Goal: Task Accomplishment & Management: Manage account settings

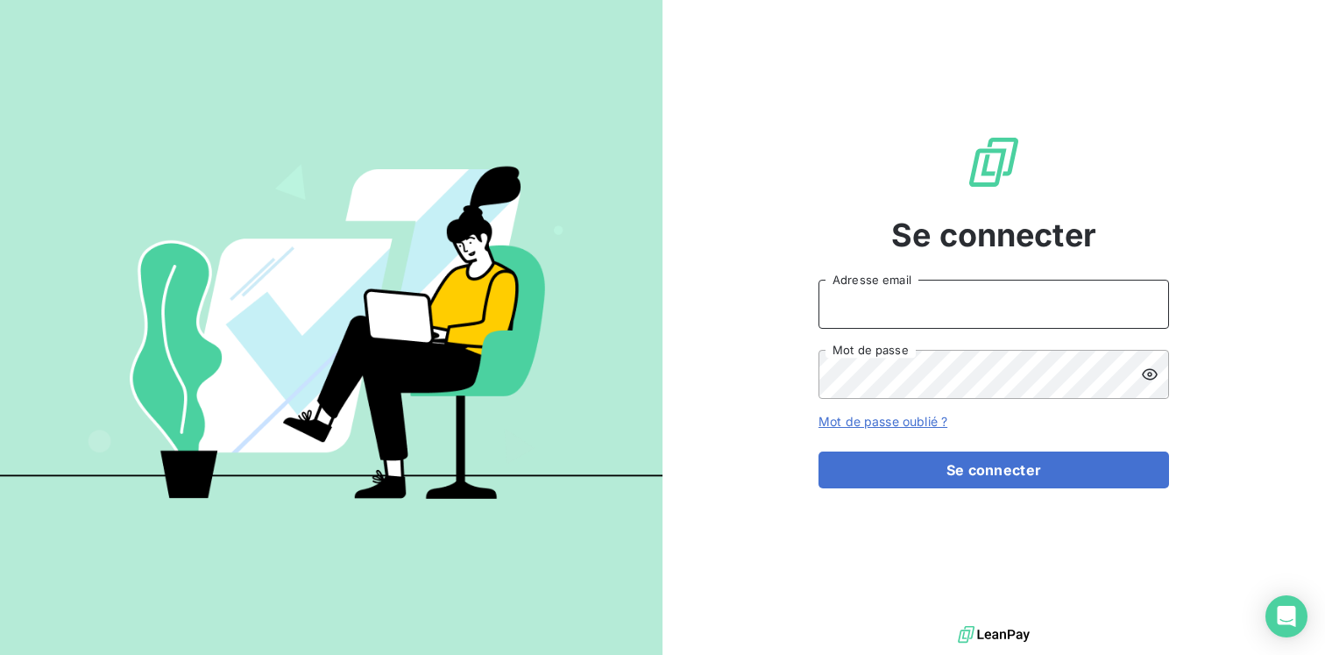
click at [884, 304] on input "Adresse email" at bounding box center [994, 304] width 351 height 49
type input "[EMAIL_ADDRESS][DOMAIN_NAME]"
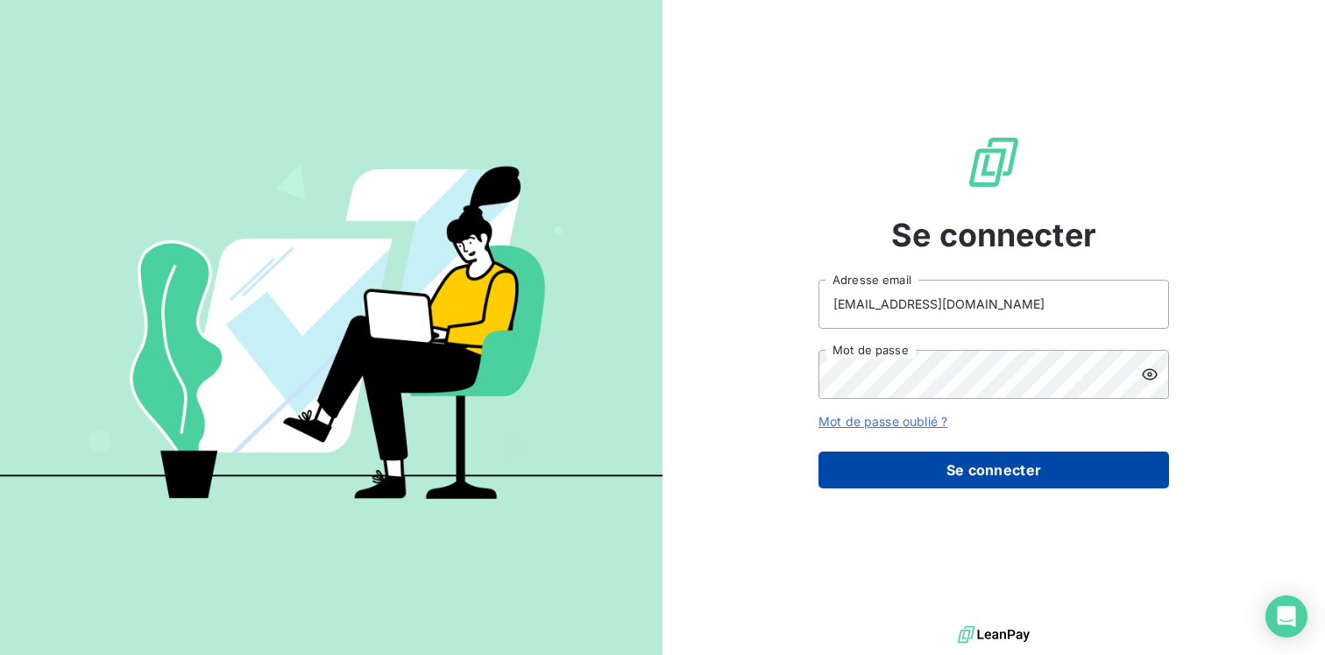
click at [926, 474] on button "Se connecter" at bounding box center [994, 469] width 351 height 37
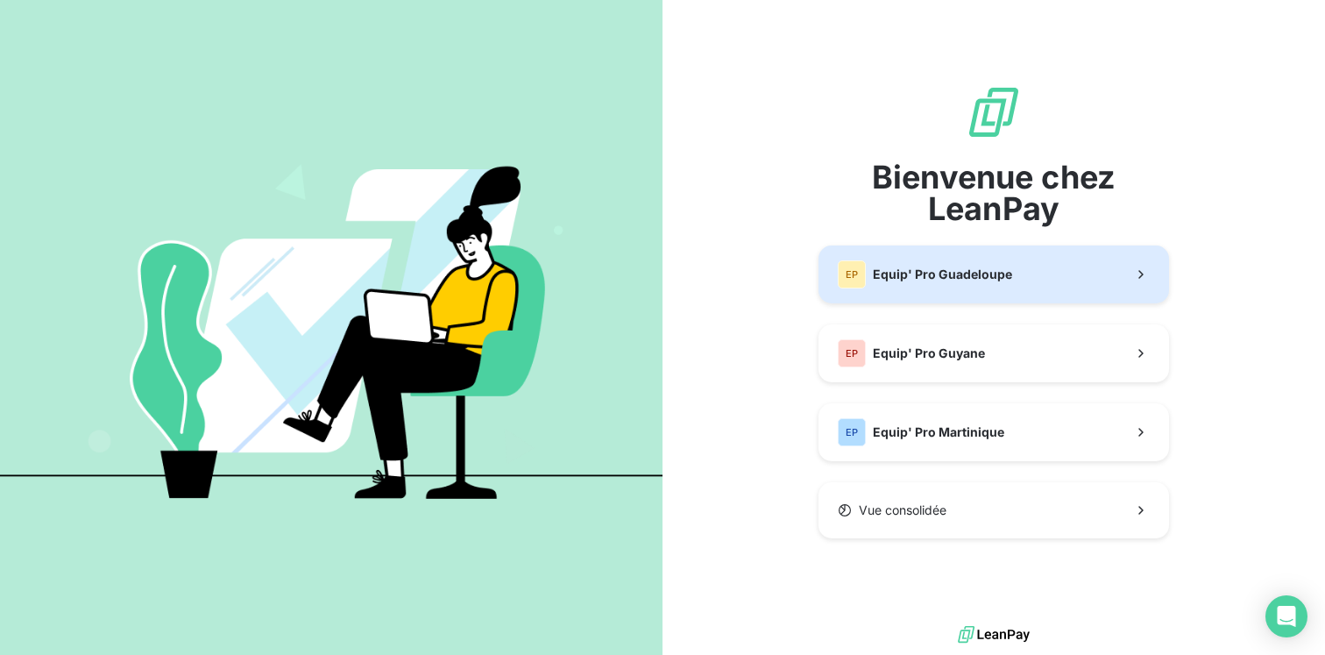
click at [935, 272] on span "Equip' Pro Guadeloupe" at bounding box center [942, 275] width 139 height 18
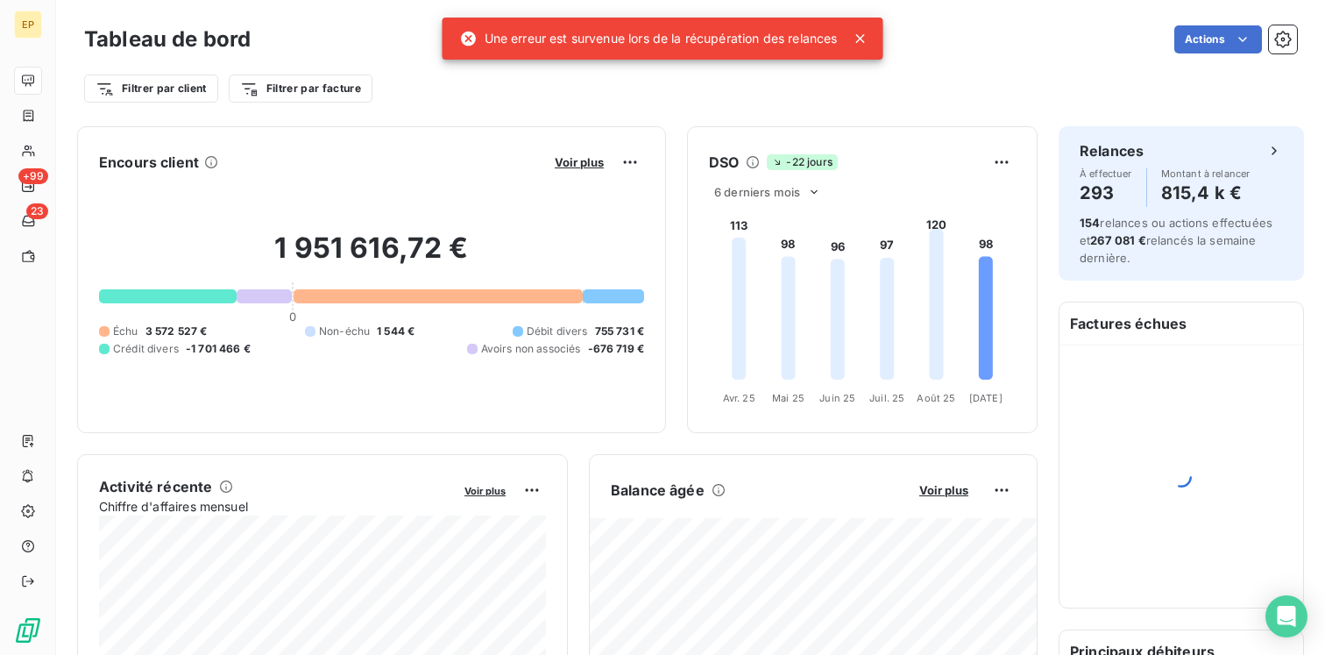
click at [861, 40] on icon at bounding box center [860, 38] width 9 height 9
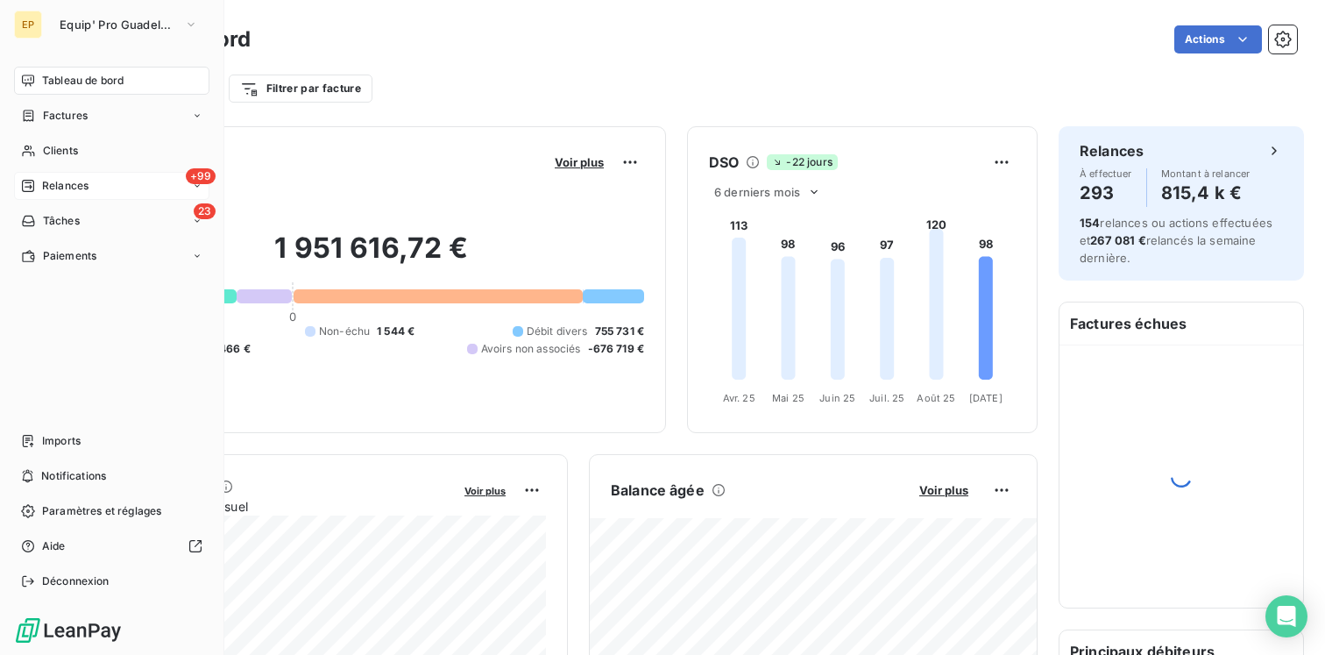
click at [54, 194] on div "+99 Relances" at bounding box center [111, 186] width 195 height 28
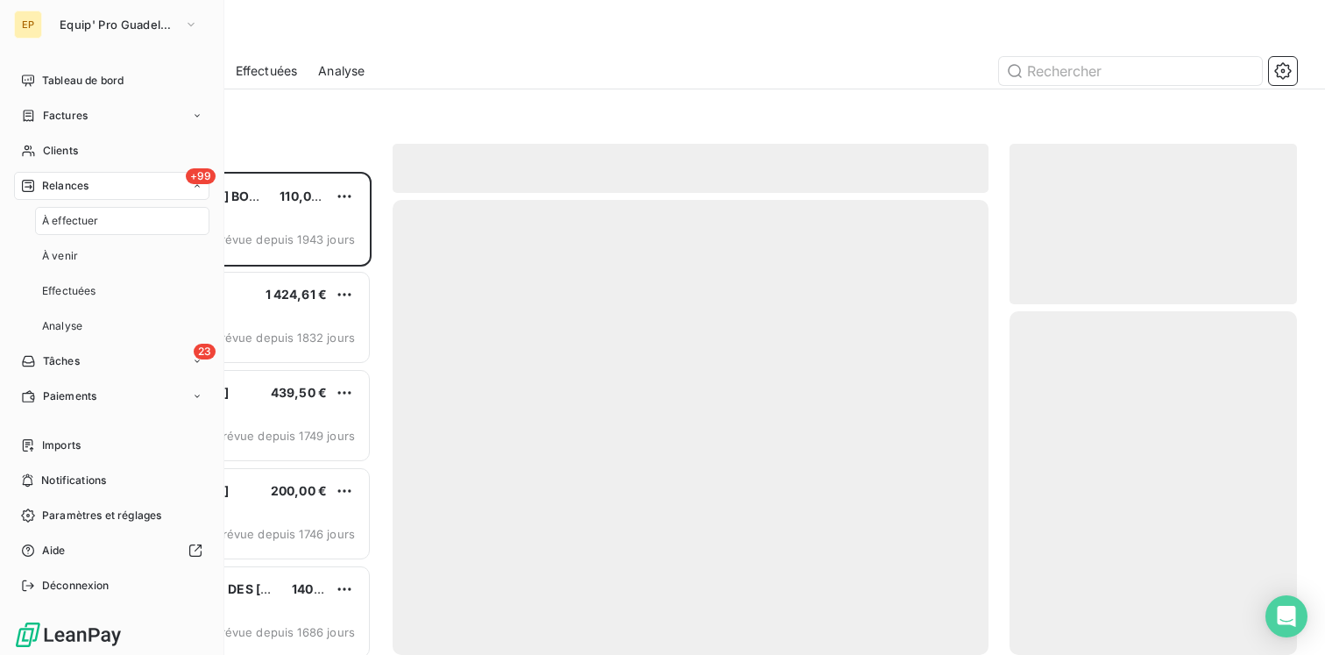
scroll to position [483, 287]
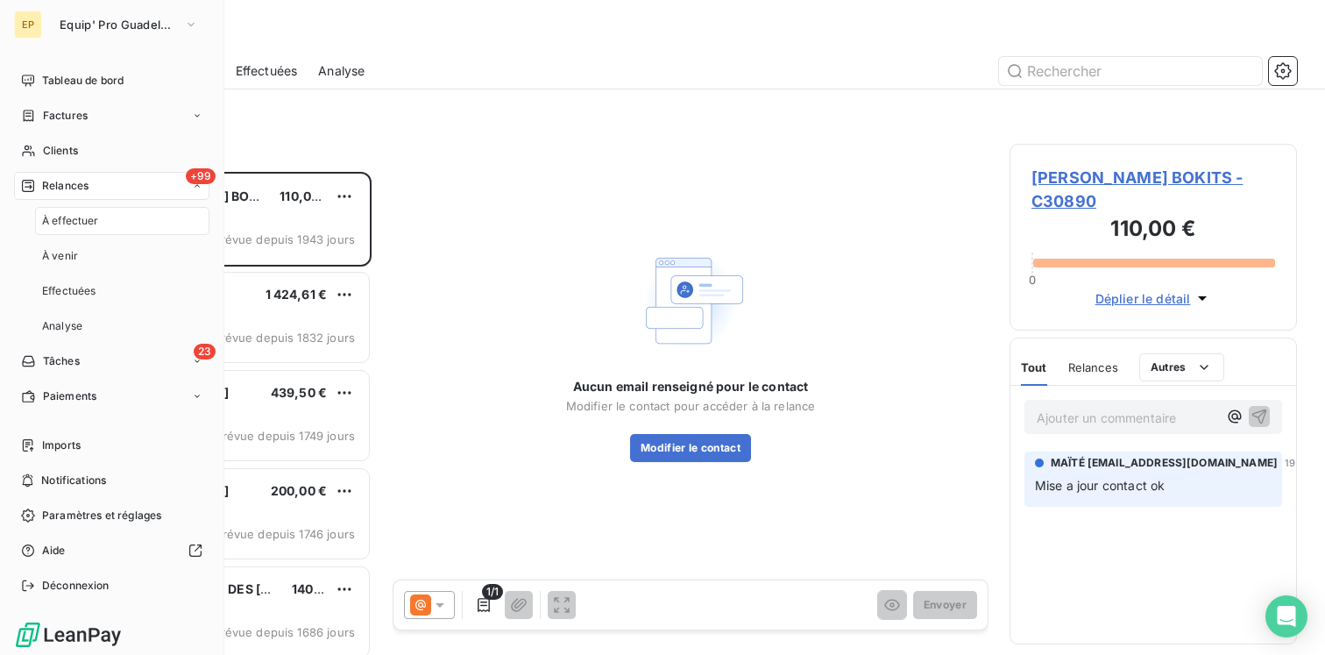
click at [69, 134] on nav "Tableau de bord Factures Clients +99 Relances À effectuer À venir Effectuées An…" at bounding box center [111, 239] width 195 height 344
click at [65, 153] on span "Clients" at bounding box center [60, 151] width 35 height 16
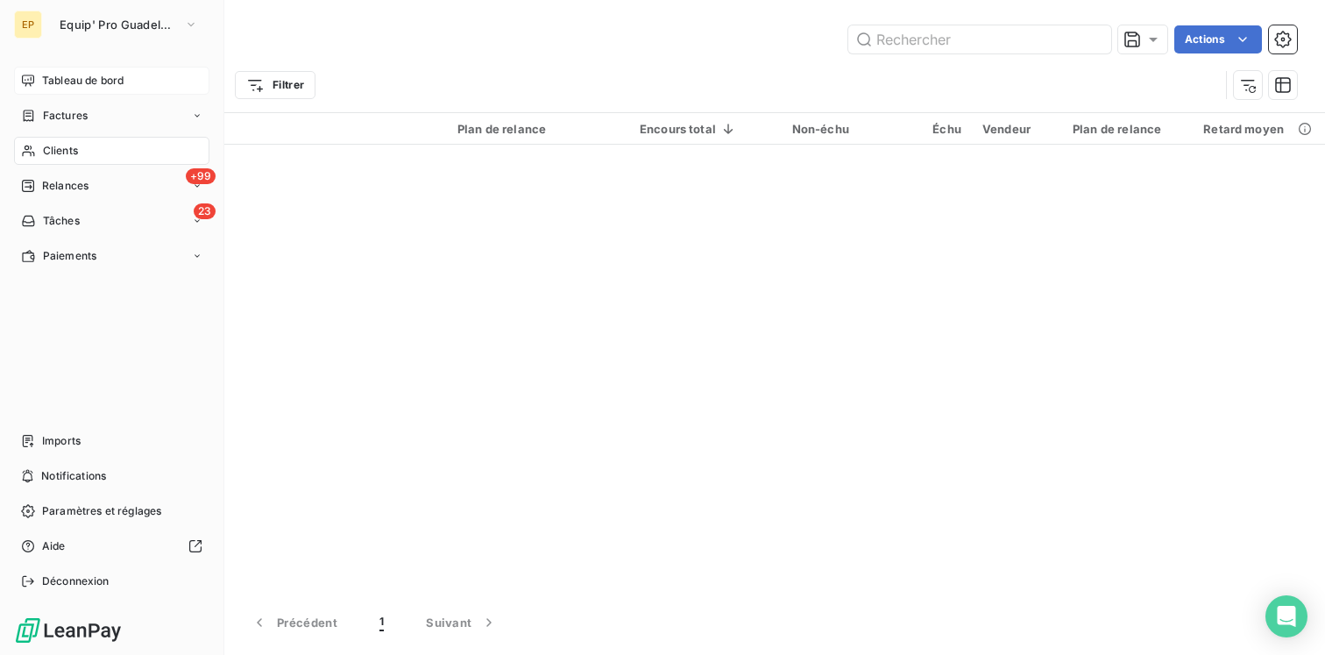
click at [77, 83] on span "Tableau de bord" at bounding box center [83, 81] width 82 height 16
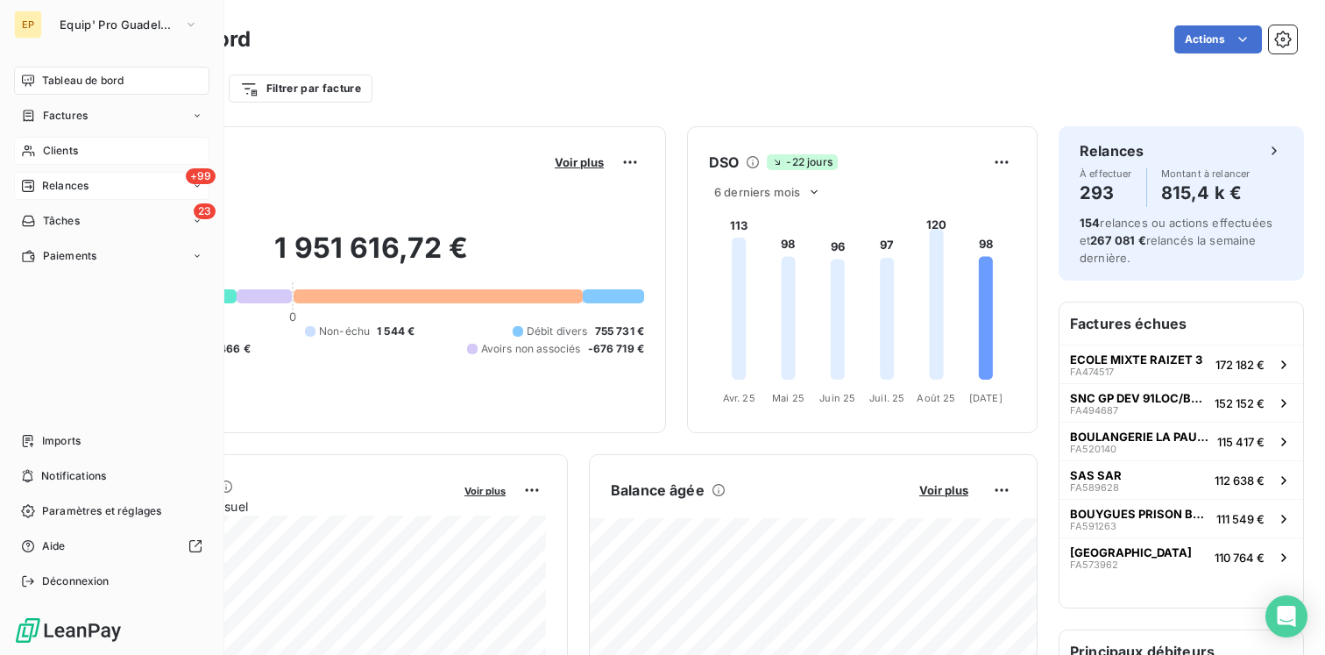
click at [96, 192] on div "+99 Relances" at bounding box center [111, 186] width 195 height 28
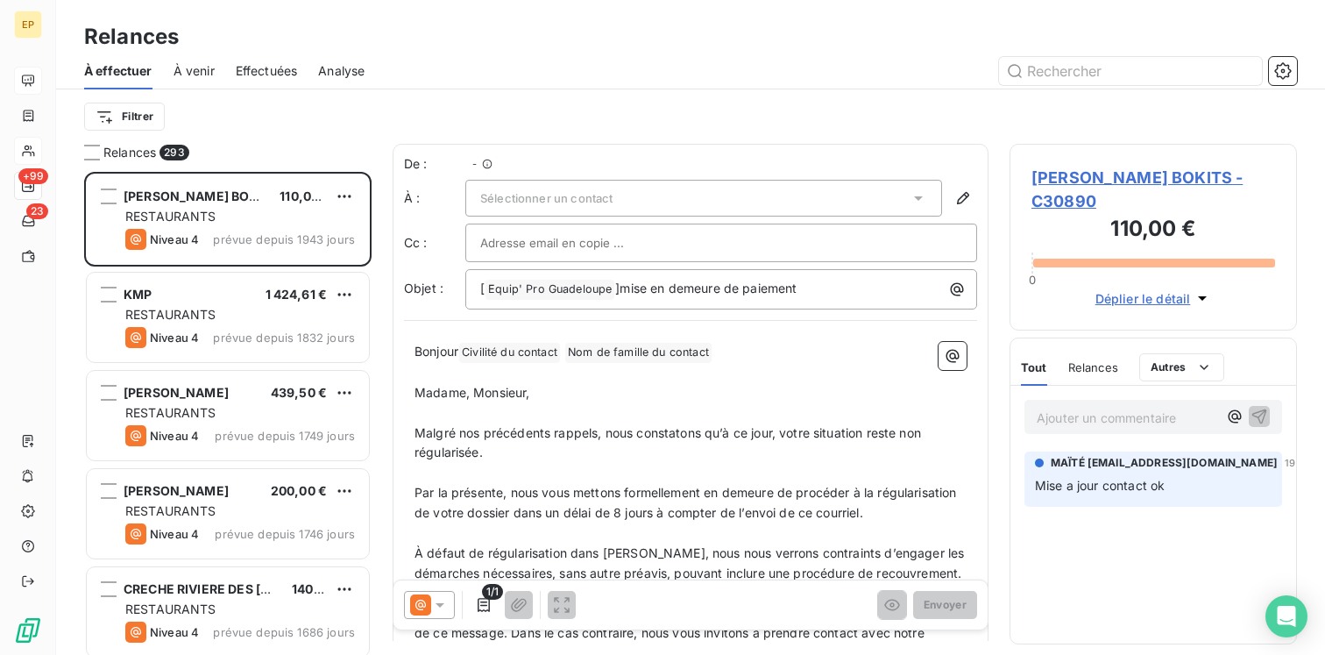
scroll to position [483, 287]
click at [199, 67] on span "À venir" at bounding box center [194, 71] width 41 height 18
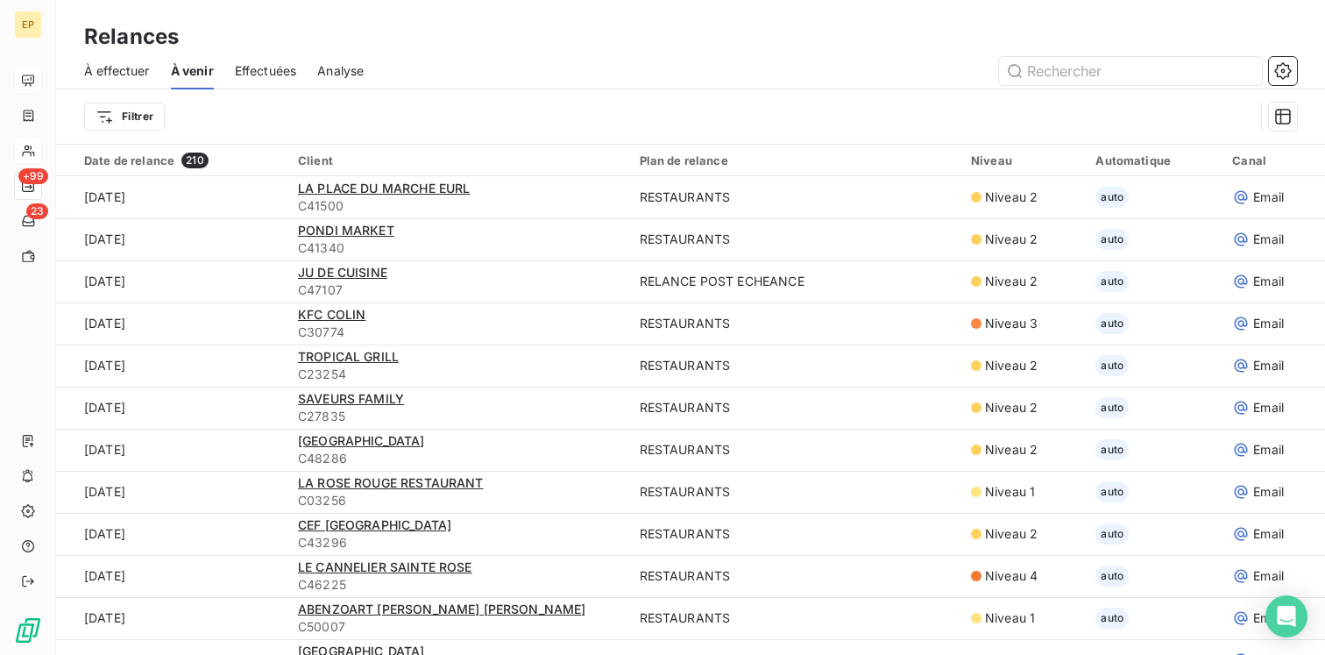
click at [252, 71] on span "Effectuées" at bounding box center [266, 71] width 62 height 18
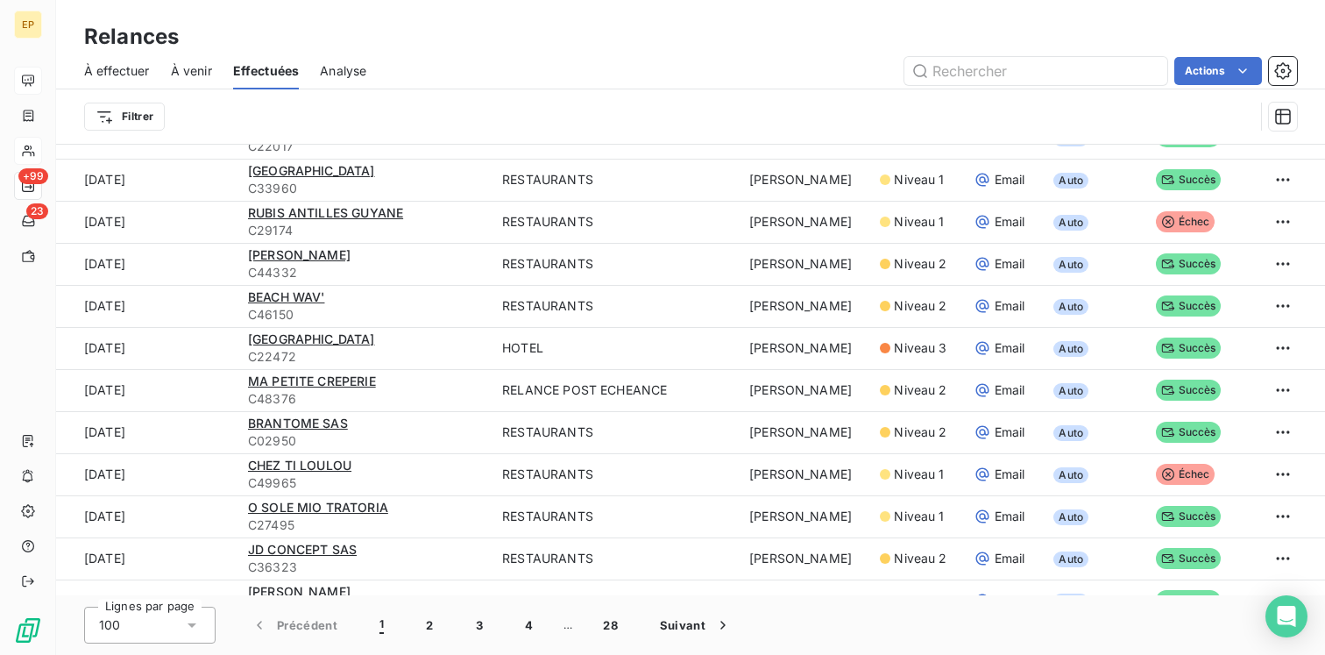
click at [353, 77] on span "Analyse" at bounding box center [343, 71] width 46 height 18
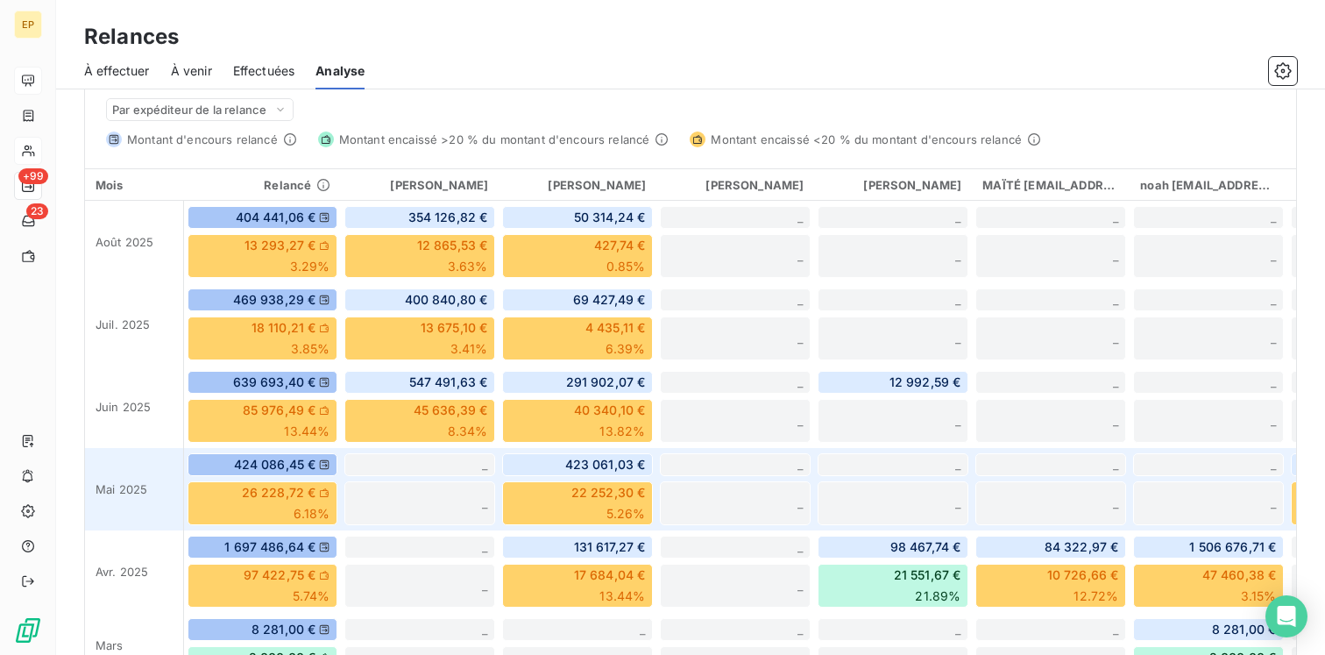
scroll to position [461, 0]
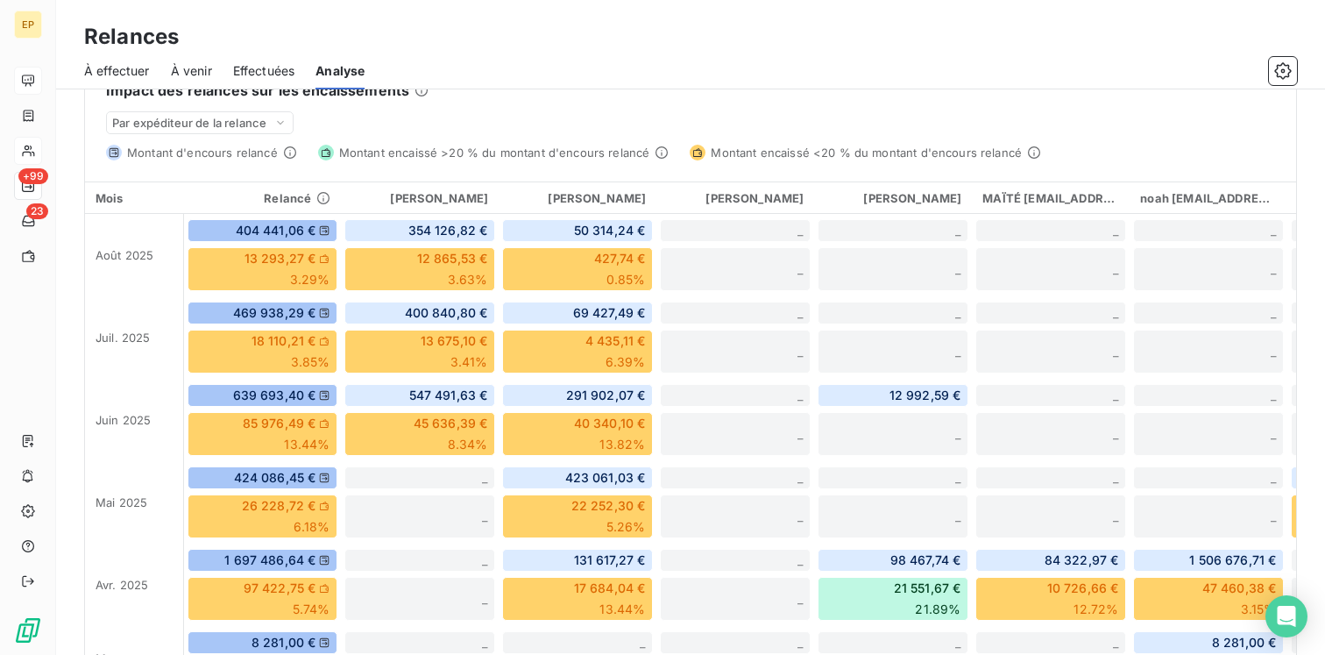
drag, startPoint x: 755, startPoint y: 196, endPoint x: 796, endPoint y: 195, distance: 41.2
click at [797, 195] on span "[PERSON_NAME]" at bounding box center [755, 198] width 98 height 14
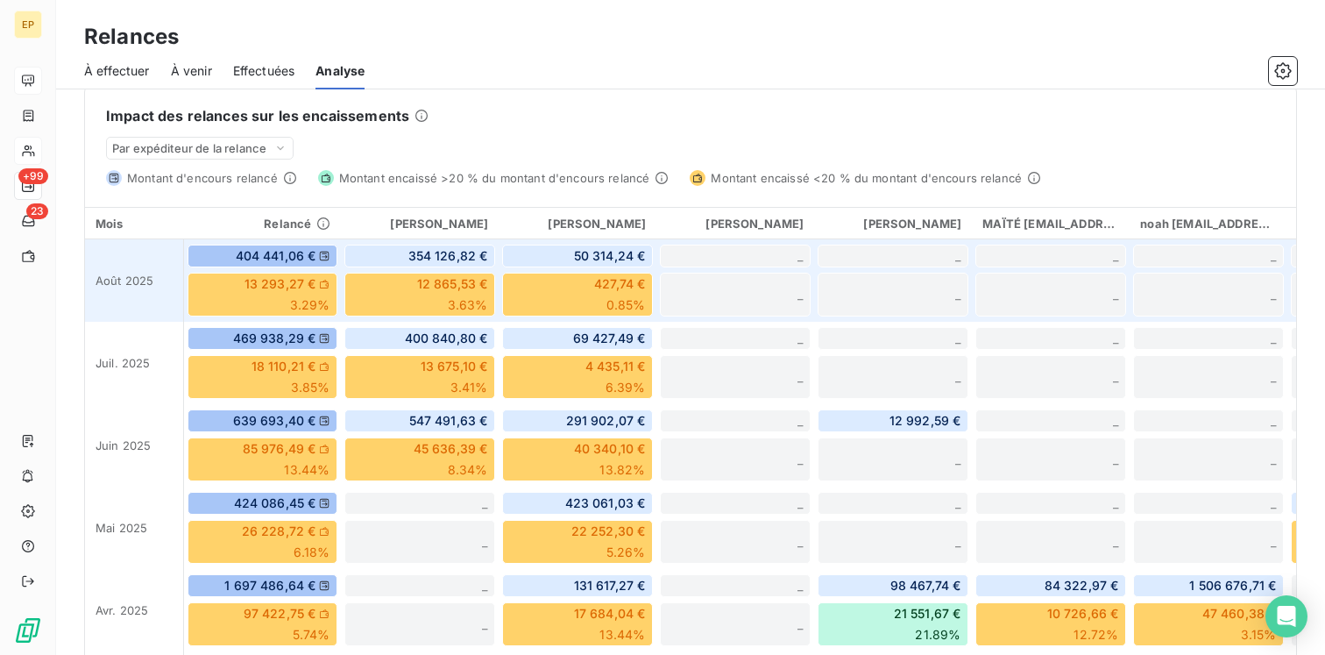
scroll to position [373, 0]
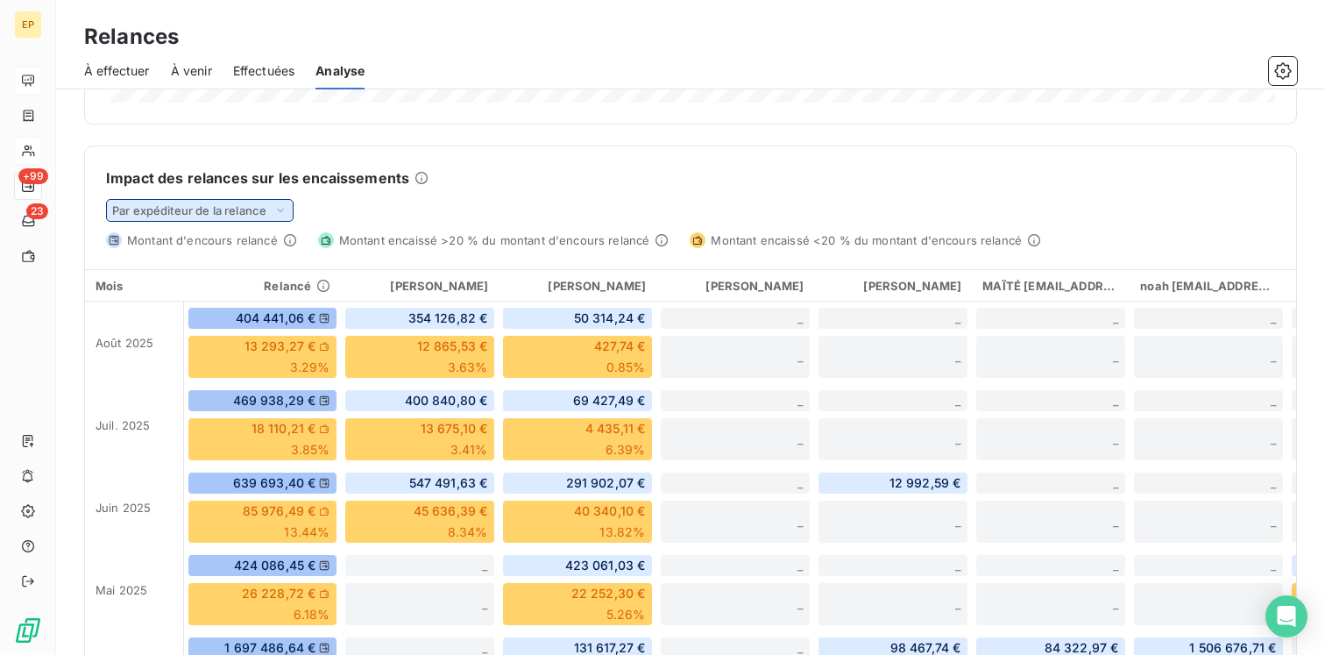
click at [279, 199] on div "Par expéditeur de la relance" at bounding box center [200, 210] width 188 height 23
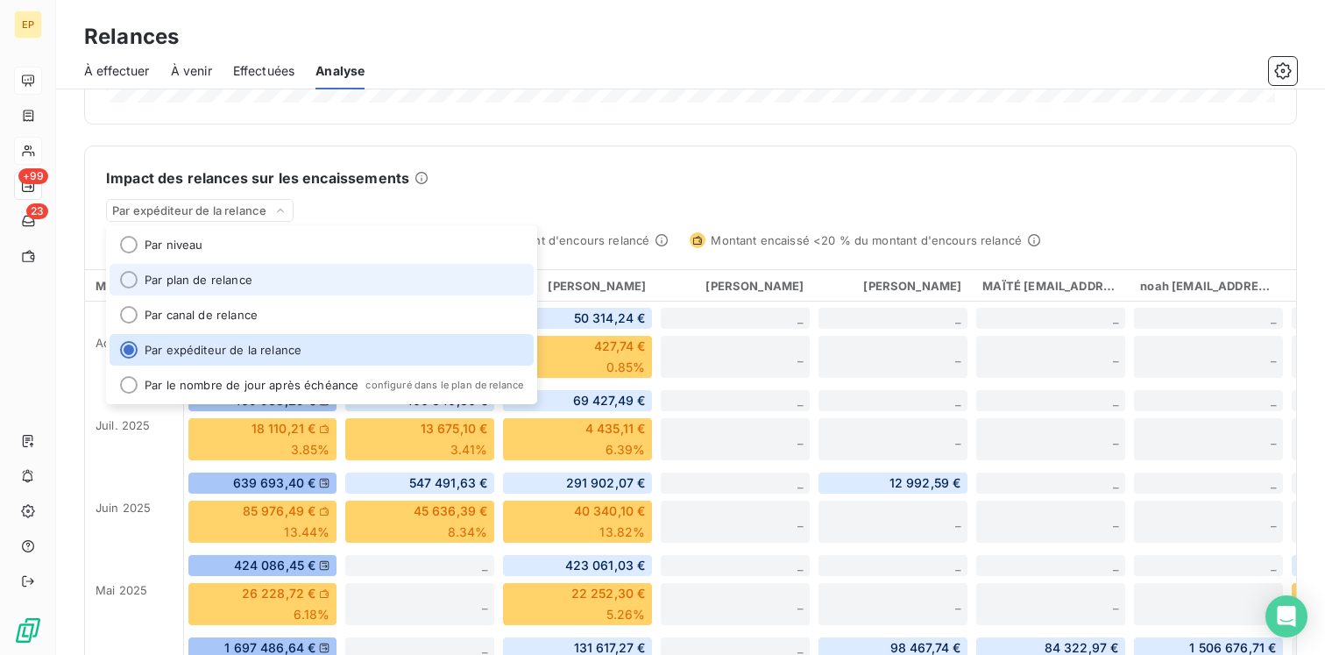
click at [256, 284] on li "Par plan de relance" at bounding box center [322, 280] width 424 height 32
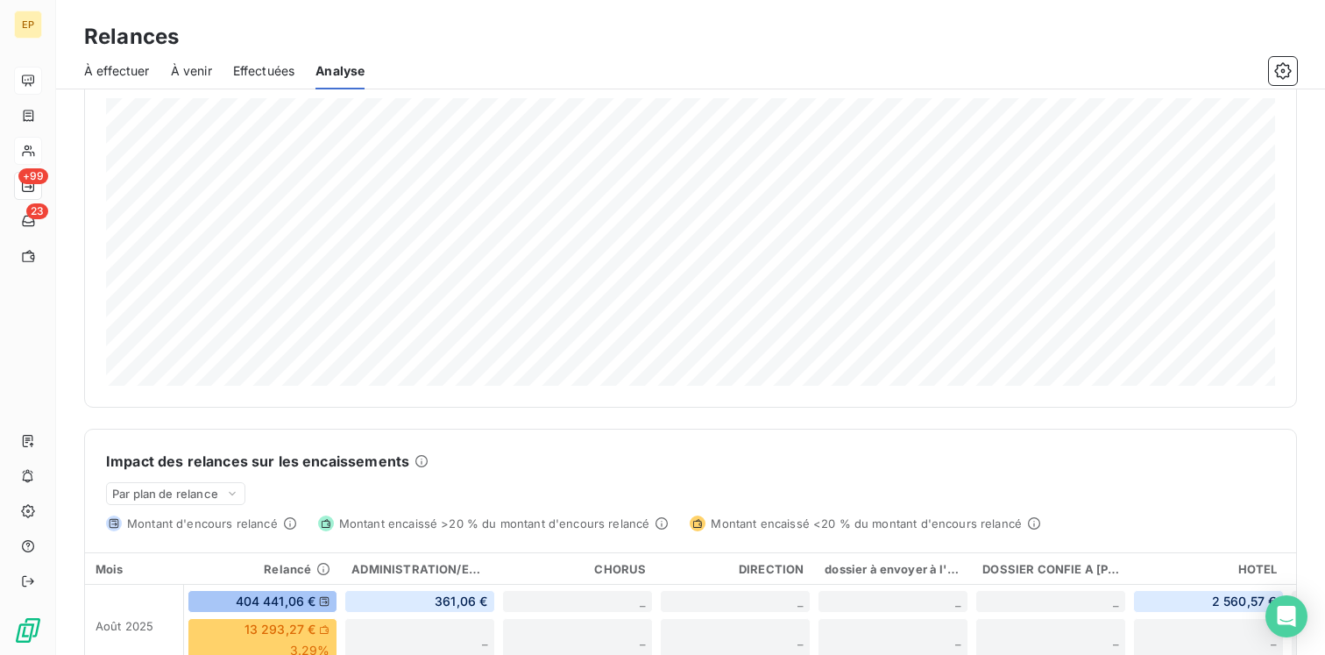
scroll to position [0, 0]
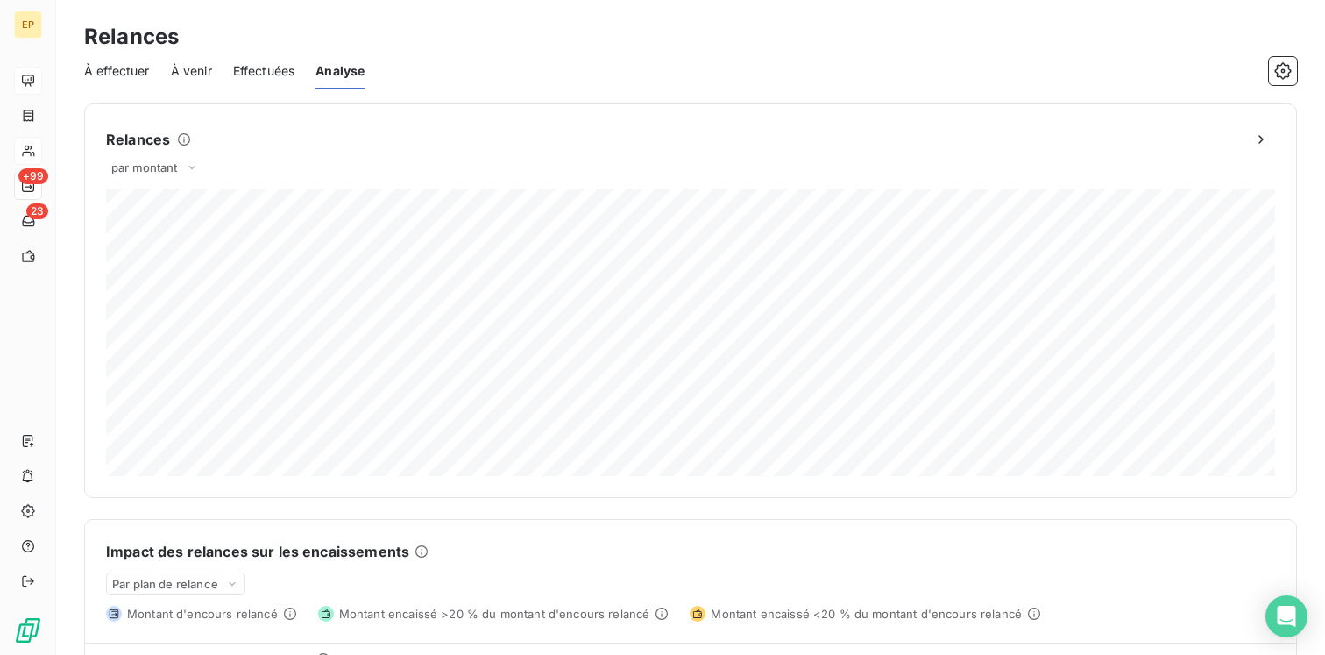
click at [260, 72] on span "Effectuées" at bounding box center [264, 71] width 62 height 18
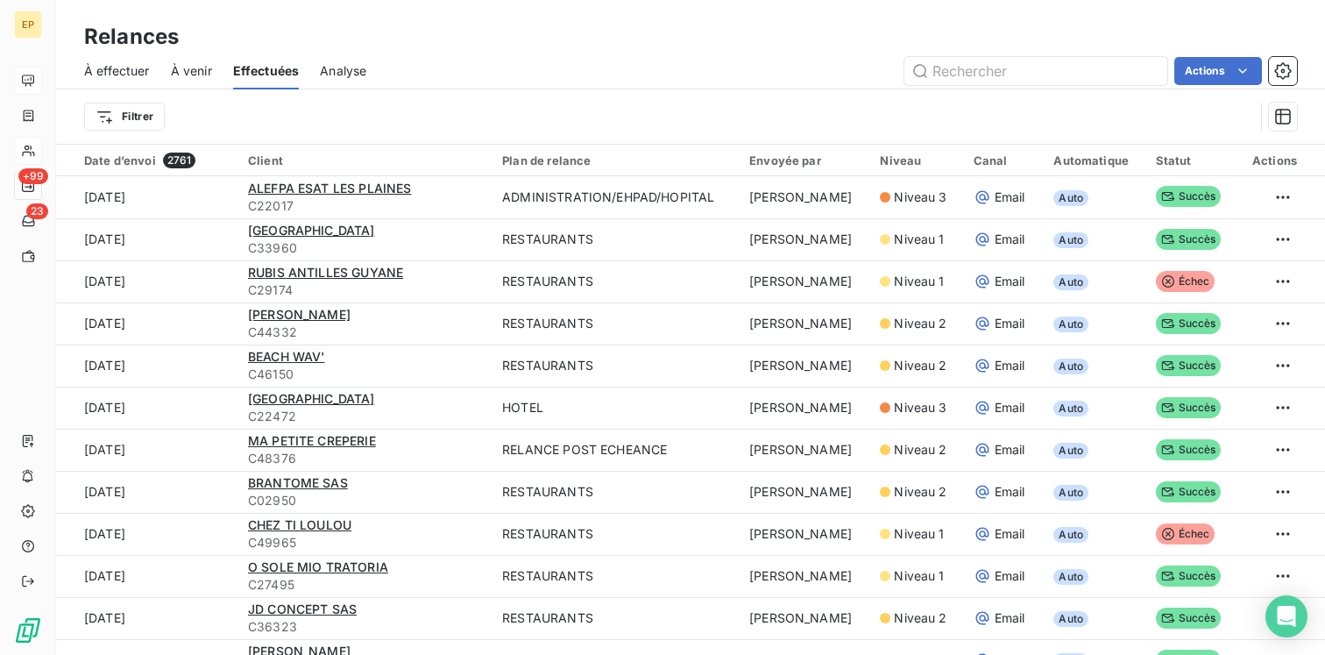
click at [190, 76] on span "À venir" at bounding box center [191, 71] width 41 height 18
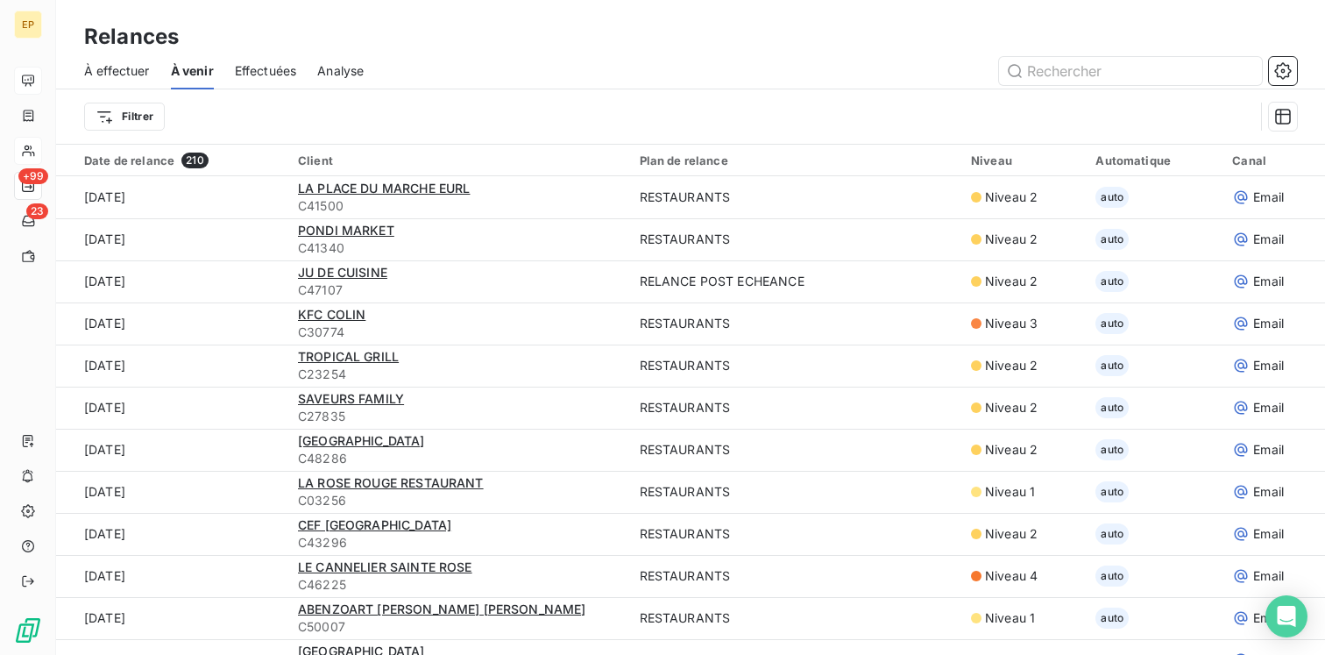
click at [127, 71] on span "À effectuer" at bounding box center [117, 71] width 66 height 18
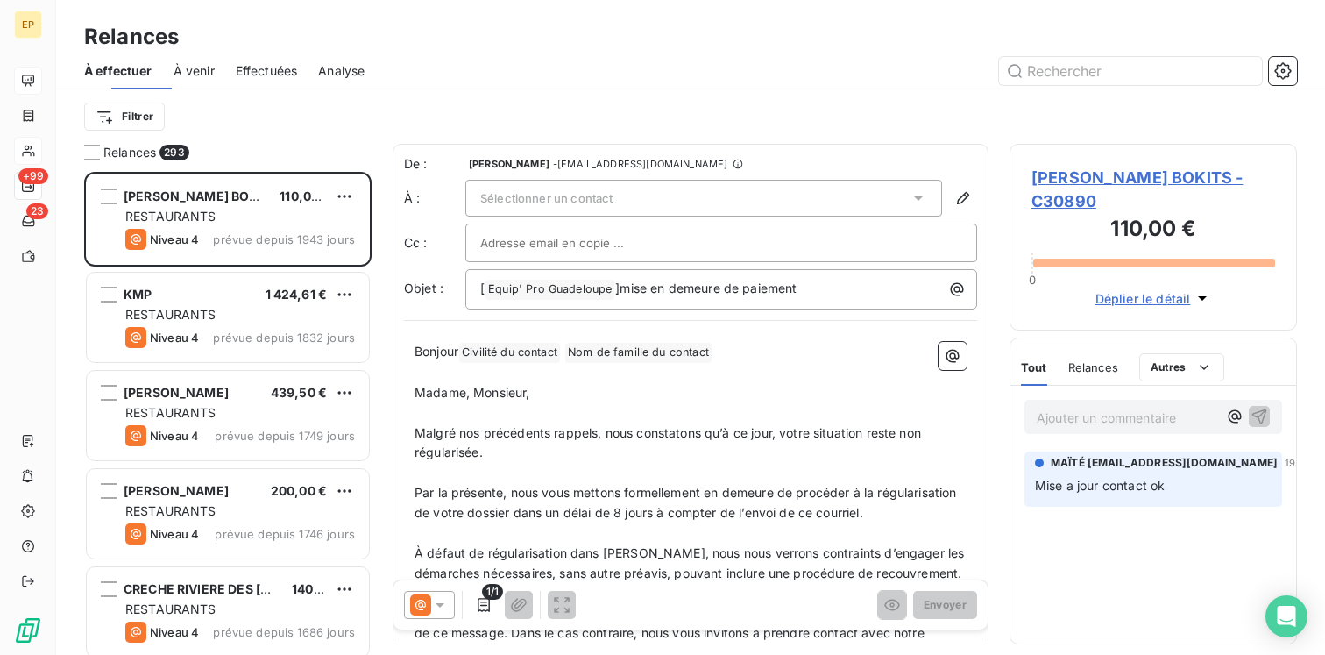
scroll to position [483, 287]
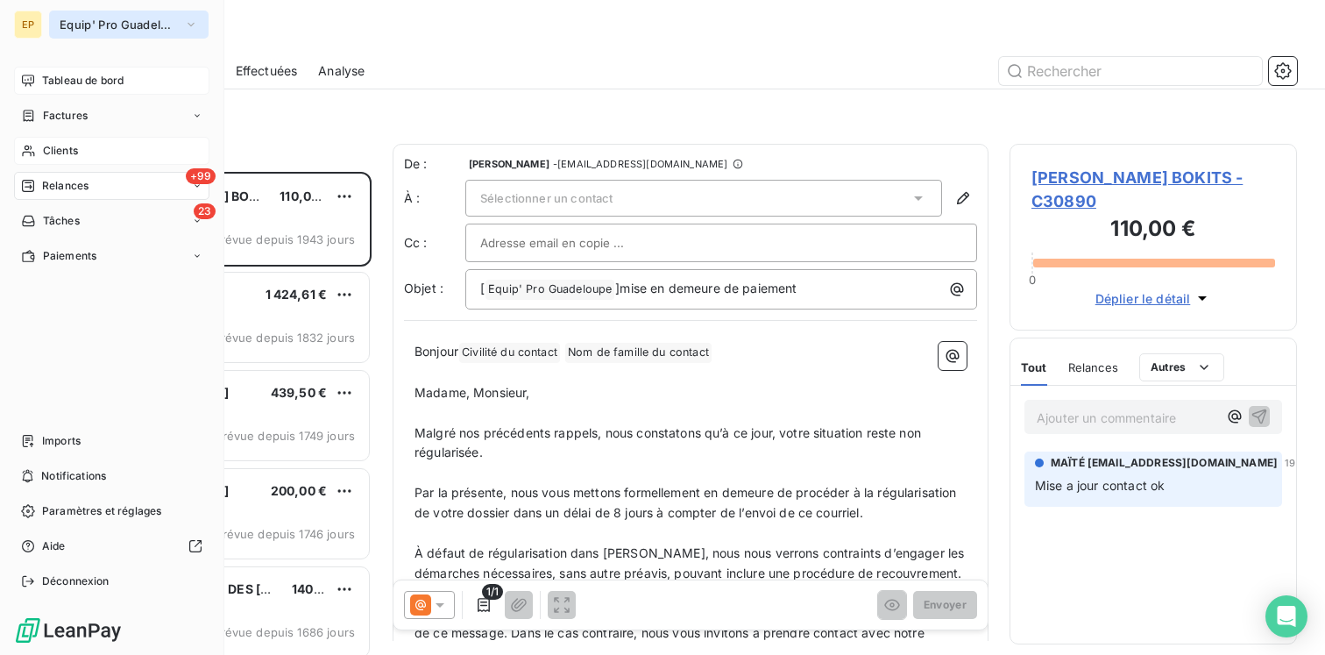
click at [166, 30] on span "Equip' Pro Guadeloupe" at bounding box center [118, 25] width 117 height 14
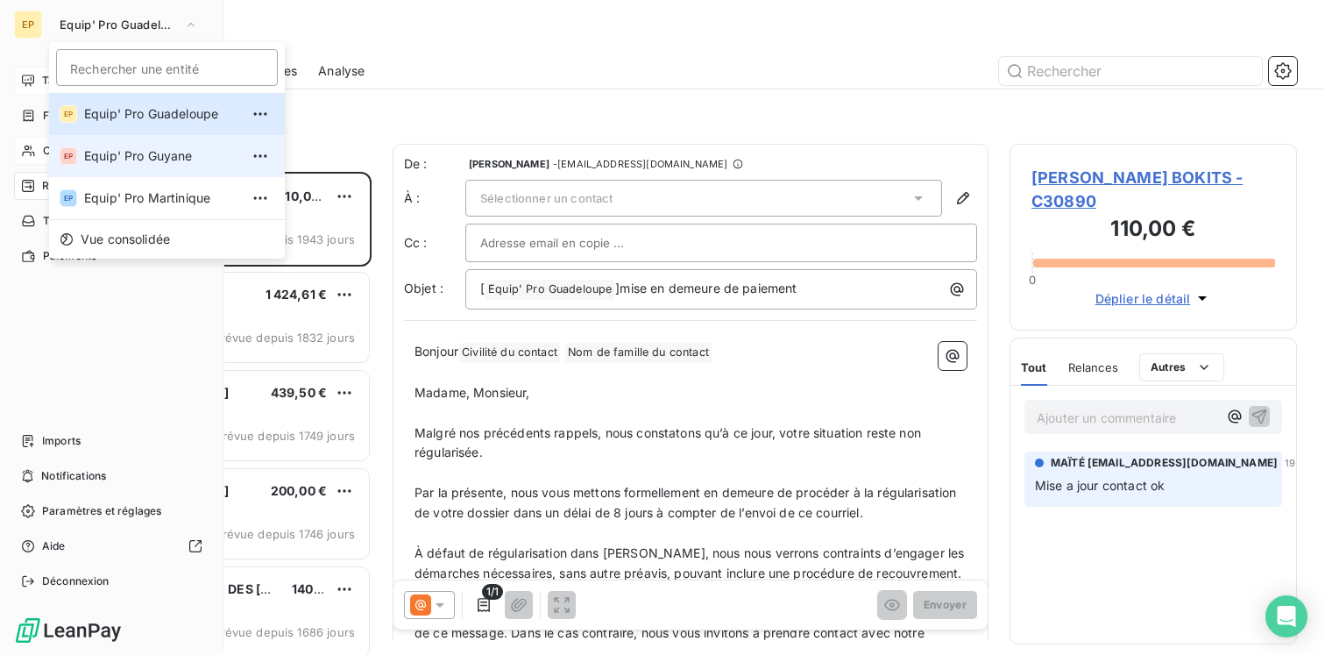
click at [133, 160] on span "Equip' Pro Guyane" at bounding box center [161, 156] width 155 height 18
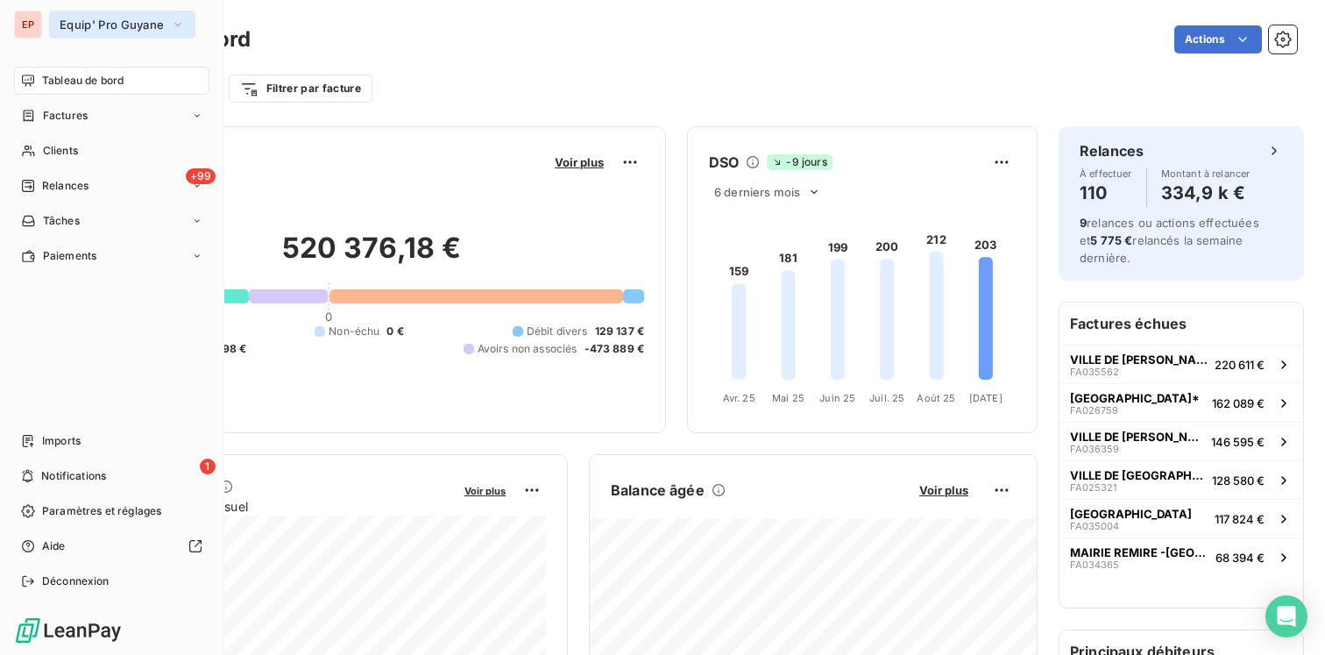
click at [183, 26] on icon "button" at bounding box center [178, 25] width 14 height 18
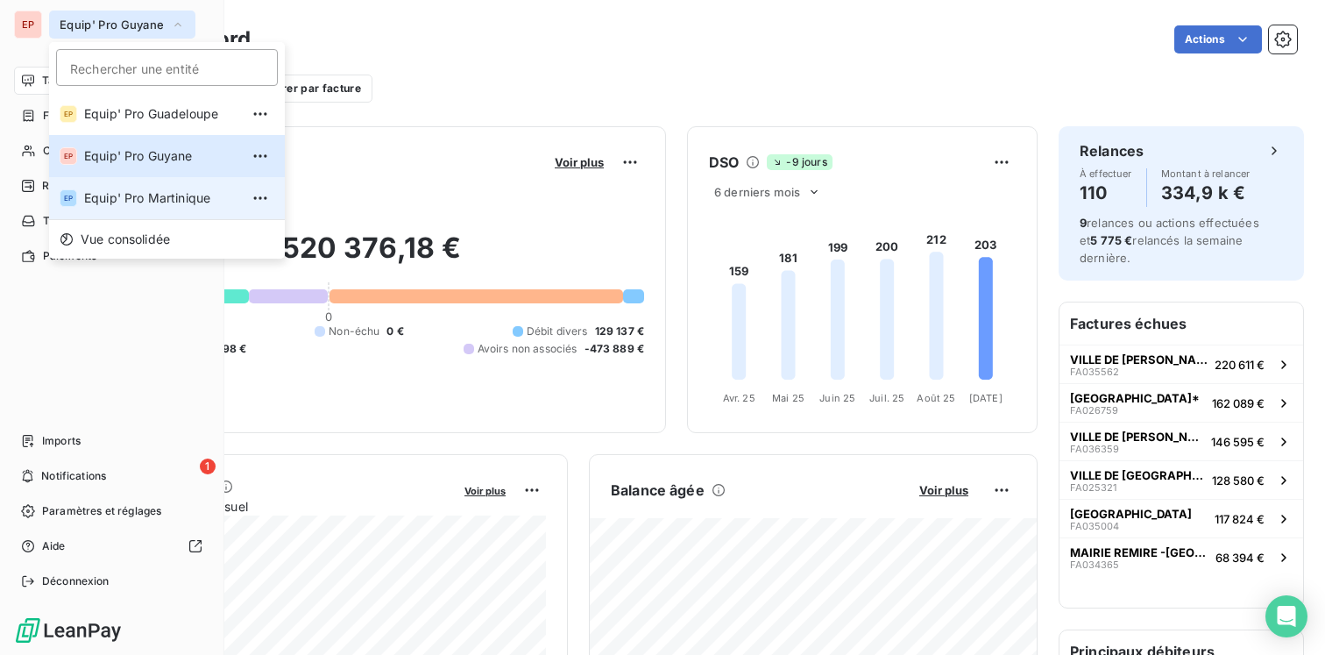
click at [174, 206] on span "Equip' Pro Martinique" at bounding box center [161, 198] width 155 height 18
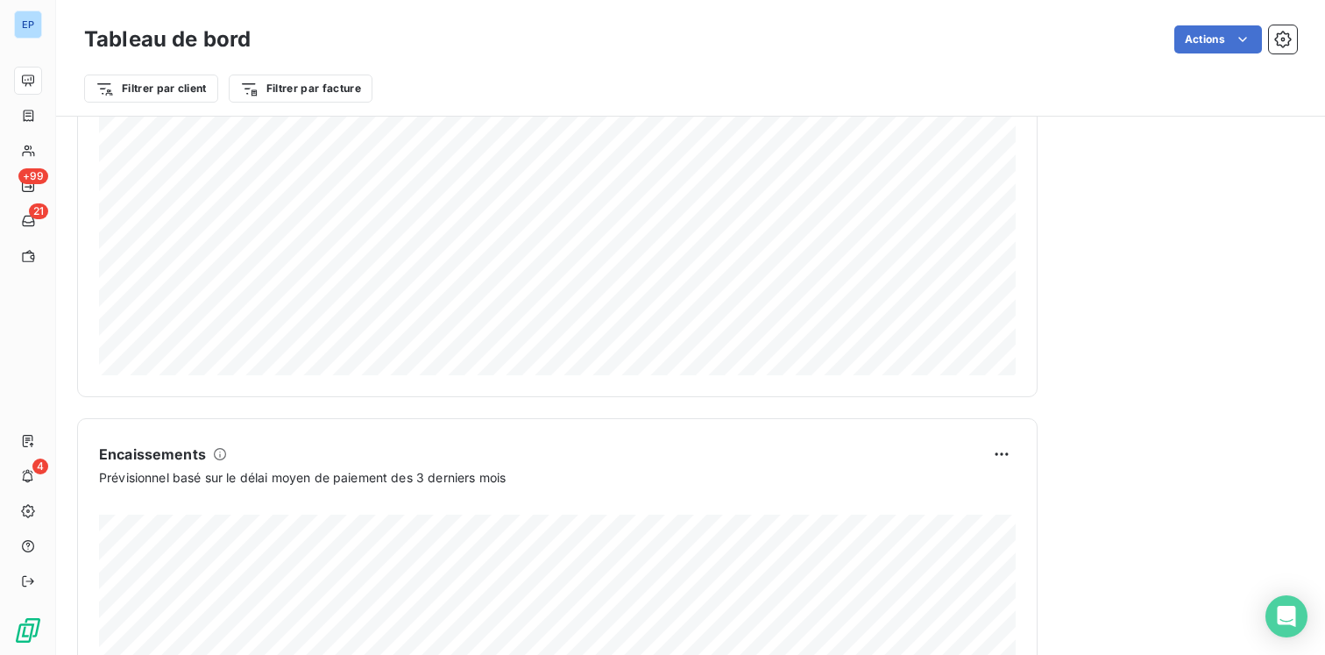
scroll to position [875, 0]
